Goal: Find specific page/section: Find specific page/section

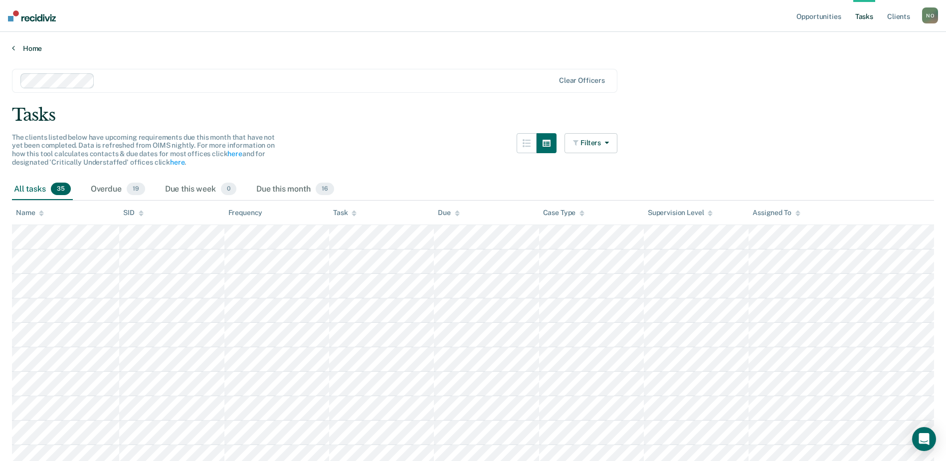
click at [23, 48] on link "Home" at bounding box center [473, 48] width 922 height 9
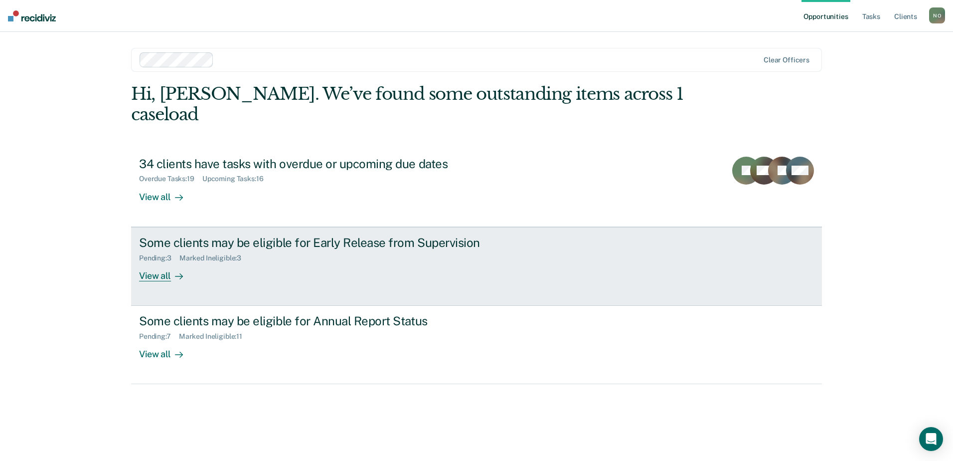
click at [151, 262] on div "View all" at bounding box center [167, 271] width 56 height 19
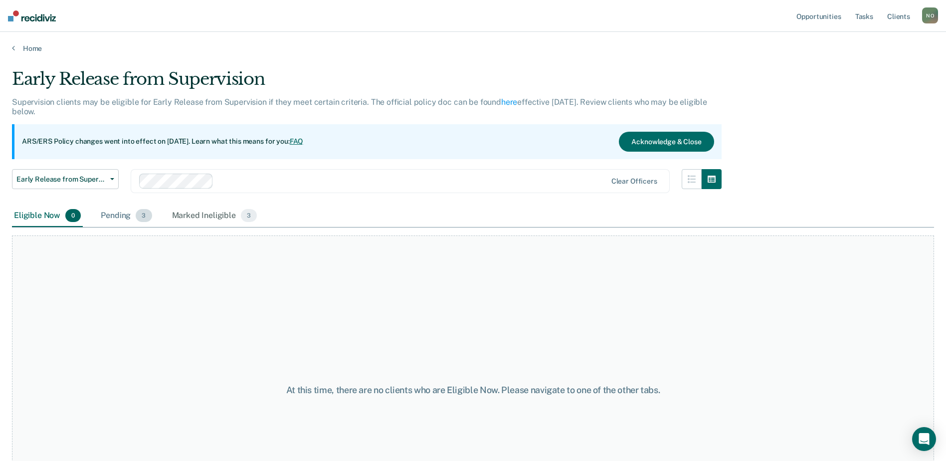
click at [107, 214] on div "Pending 3" at bounding box center [126, 216] width 55 height 22
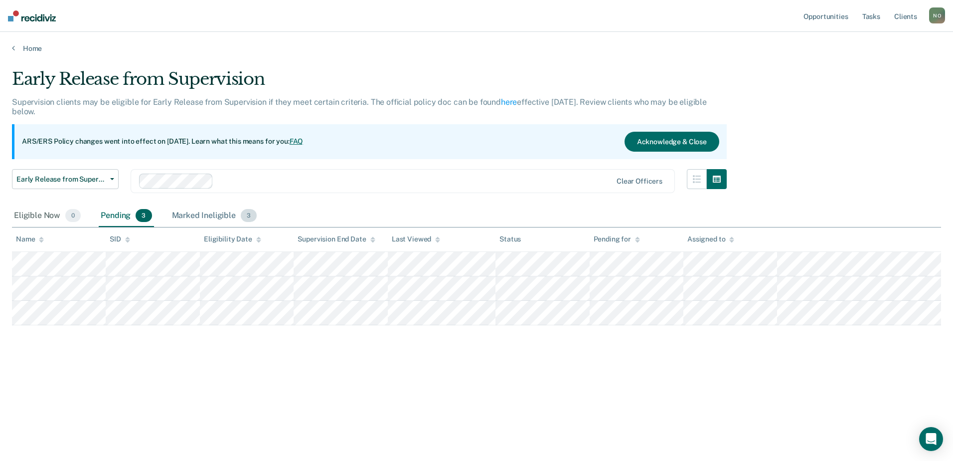
click at [184, 213] on div "Marked Ineligible 3" at bounding box center [214, 216] width 89 height 22
click at [121, 219] on div "Pending 3" at bounding box center [126, 216] width 55 height 22
click at [19, 48] on link "Home" at bounding box center [476, 48] width 929 height 9
